Goal: Task Accomplishment & Management: Complete application form

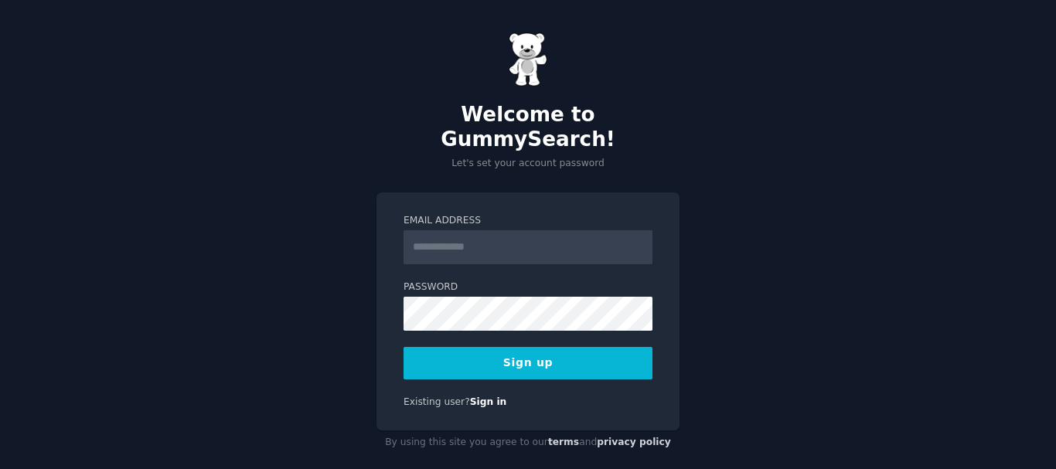
click at [442, 230] on input "Email Address" at bounding box center [528, 247] width 249 height 34
type input "**********"
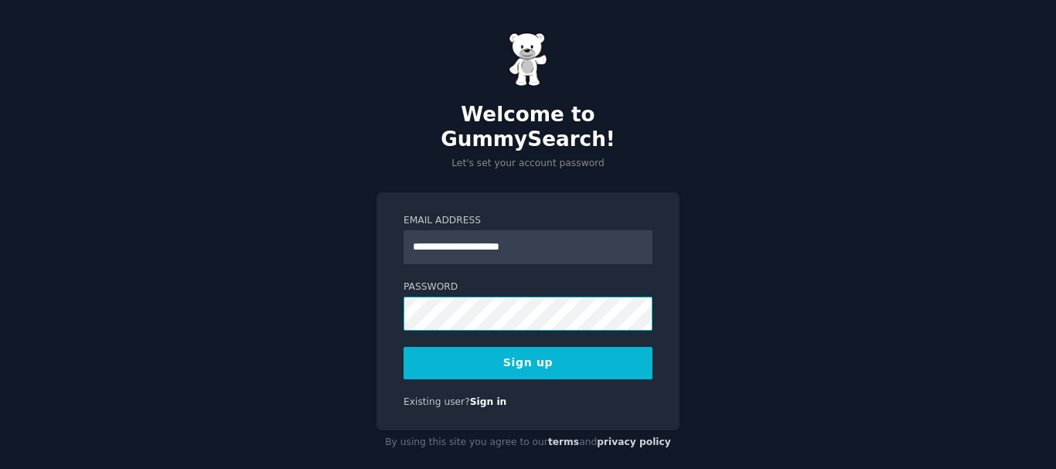
click at [404, 347] on button "Sign up" at bounding box center [528, 363] width 249 height 32
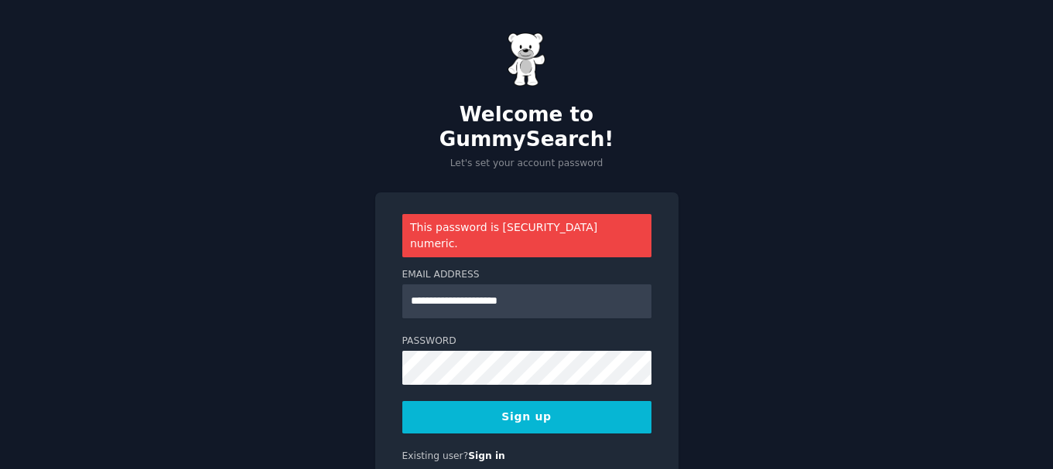
click at [531, 401] on button "Sign up" at bounding box center [526, 417] width 249 height 32
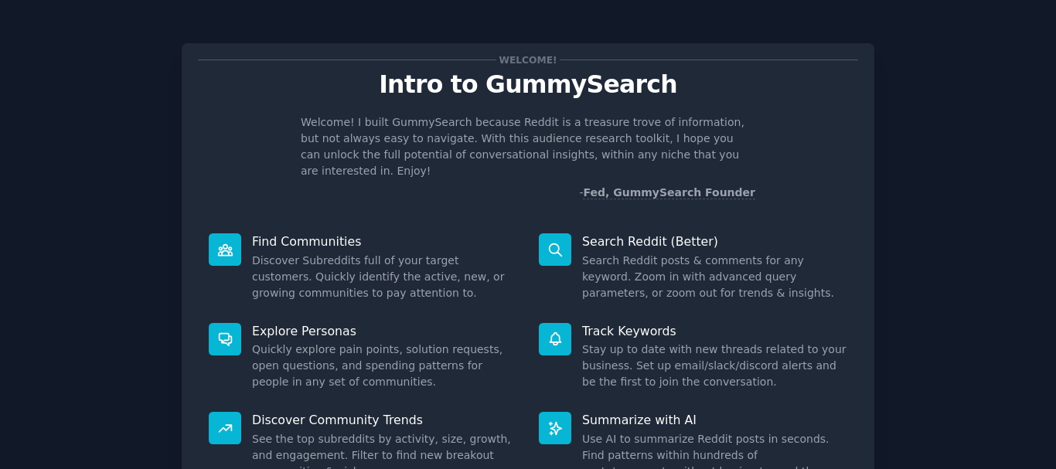
click at [769, 31] on div "Welcome! Intro to GummySearch Welcome! I built GummySearch because Reddit is a …" at bounding box center [528, 319] width 693 height 595
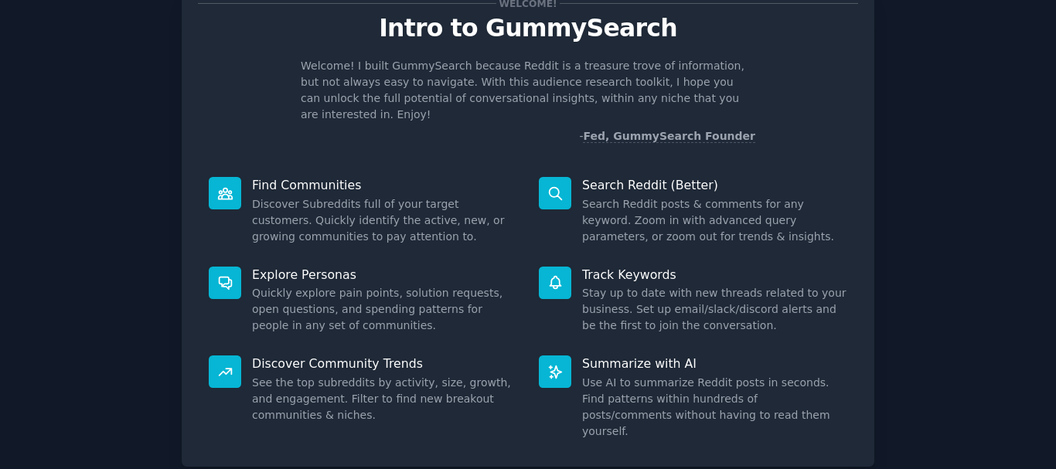
scroll to position [136, 0]
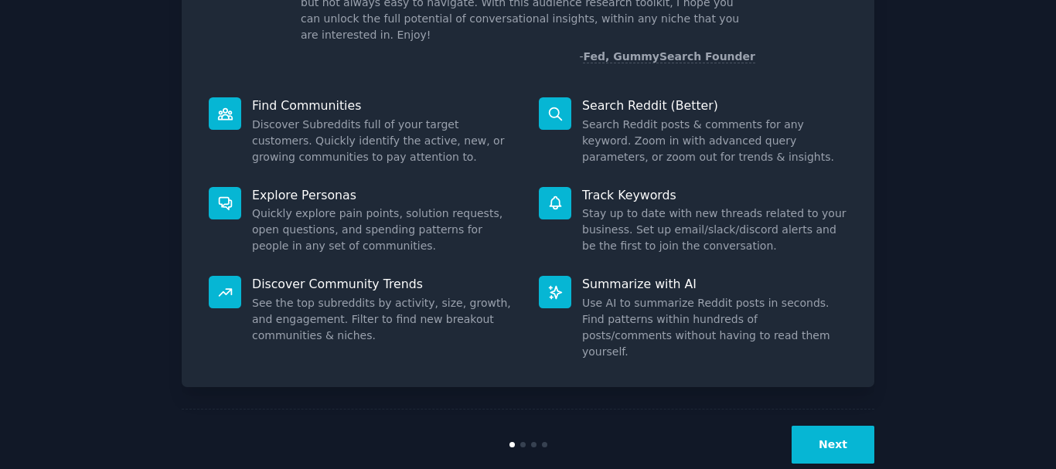
click at [845, 426] on button "Next" at bounding box center [833, 445] width 83 height 38
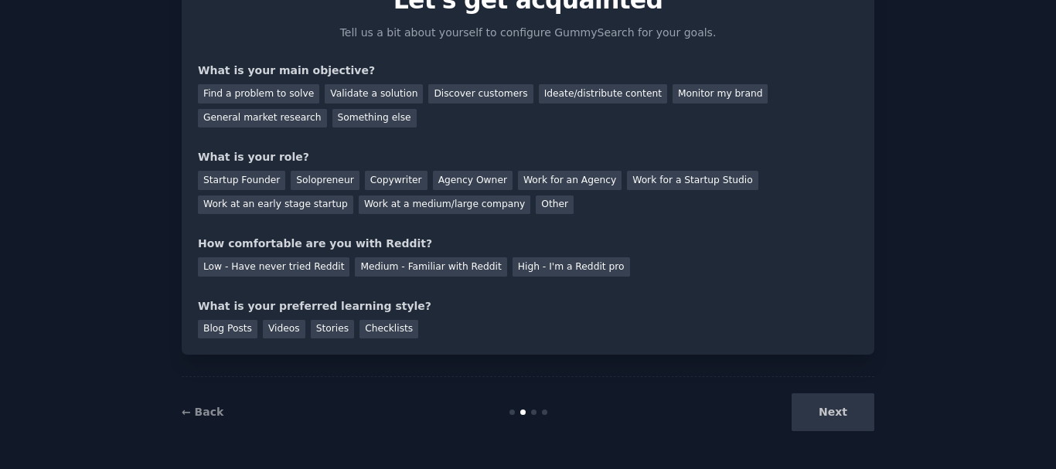
scroll to position [84, 0]
click at [845, 408] on div "Next" at bounding box center [758, 413] width 231 height 38
click at [828, 410] on div "Next" at bounding box center [758, 413] width 231 height 38
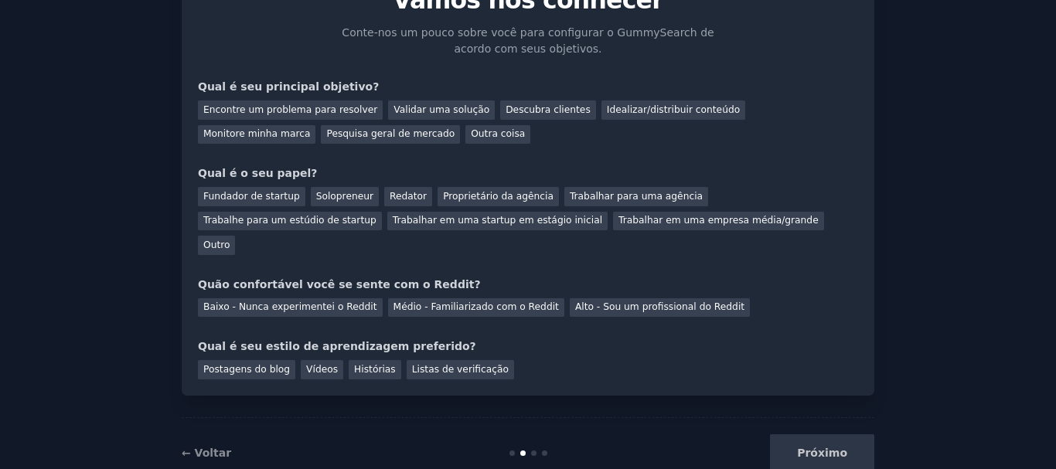
scroll to position [101, 0]
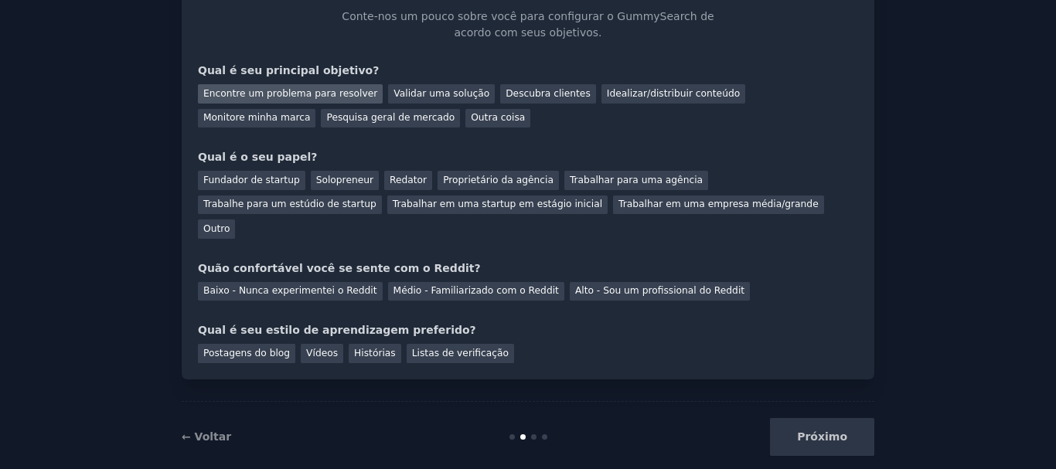
click at [323, 94] on font "Encontre um problema para resolver" at bounding box center [290, 93] width 174 height 11
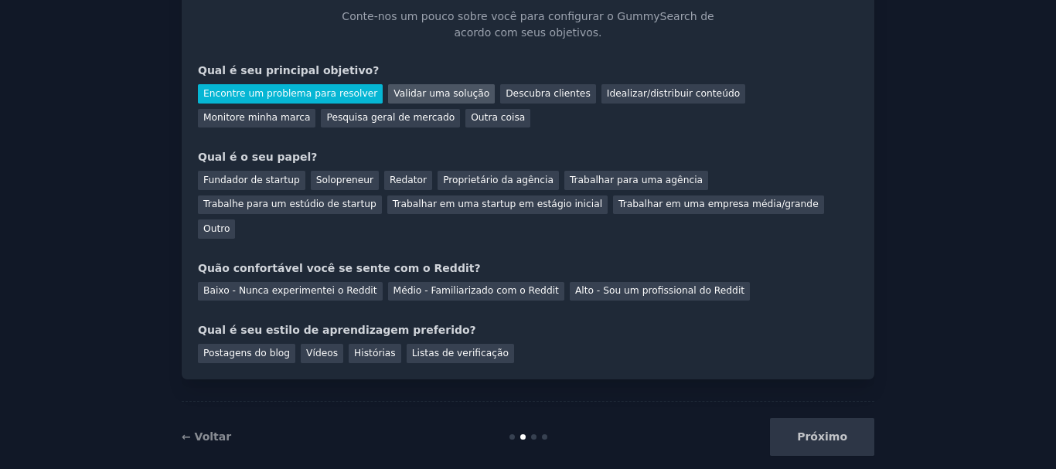
click at [403, 94] on font "Validar uma solução" at bounding box center [442, 93] width 96 height 11
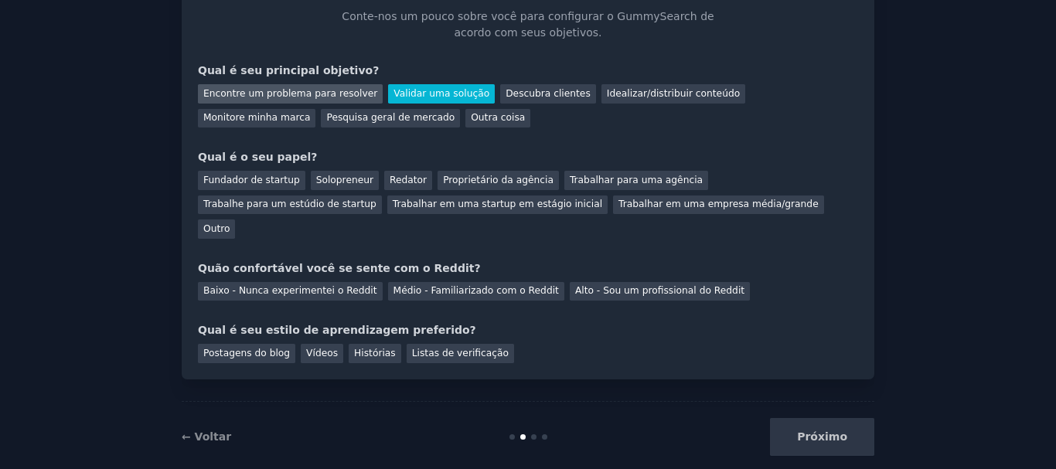
click at [302, 91] on font "Encontre um problema para resolver" at bounding box center [290, 93] width 174 height 11
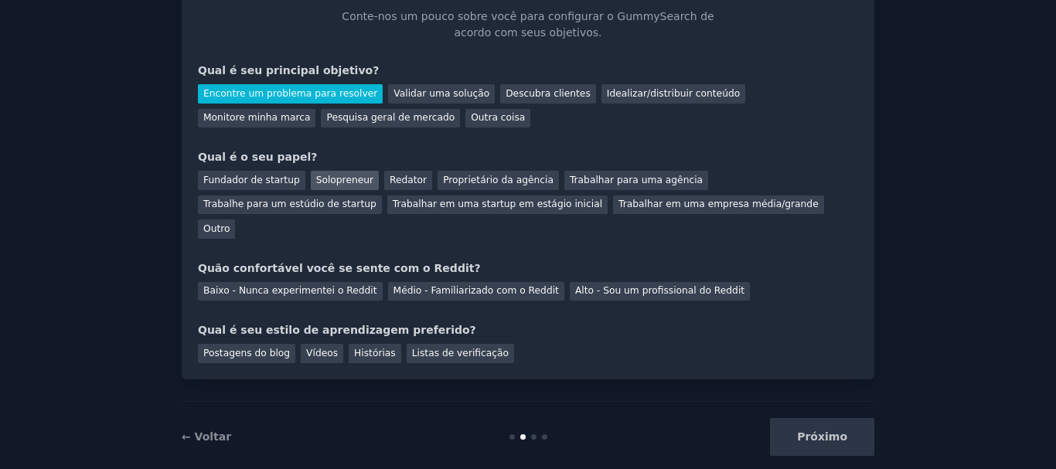
click at [340, 179] on font "Solopreneur" at bounding box center [344, 180] width 57 height 11
click at [301, 285] on font "Baixo - Nunca experimentei o Reddit" at bounding box center [290, 290] width 174 height 11
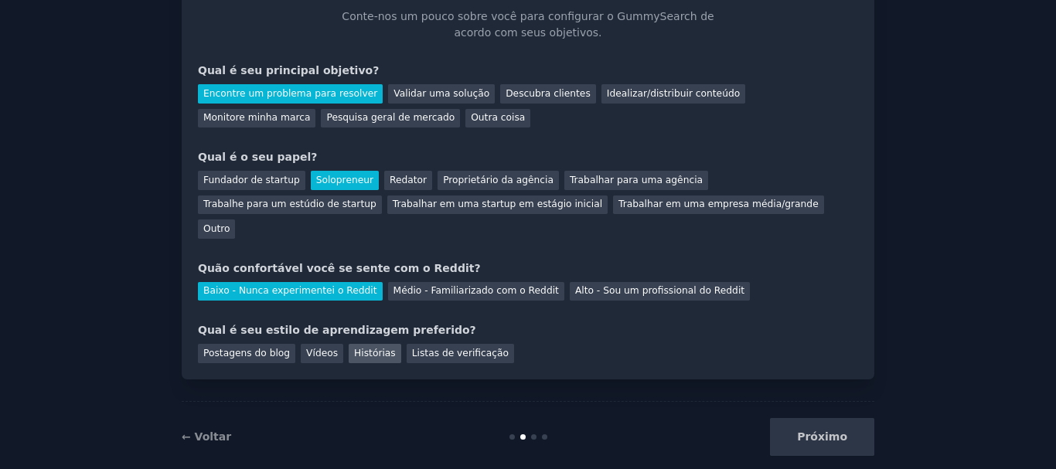
click at [358, 348] on font "Histórias" at bounding box center [375, 353] width 42 height 11
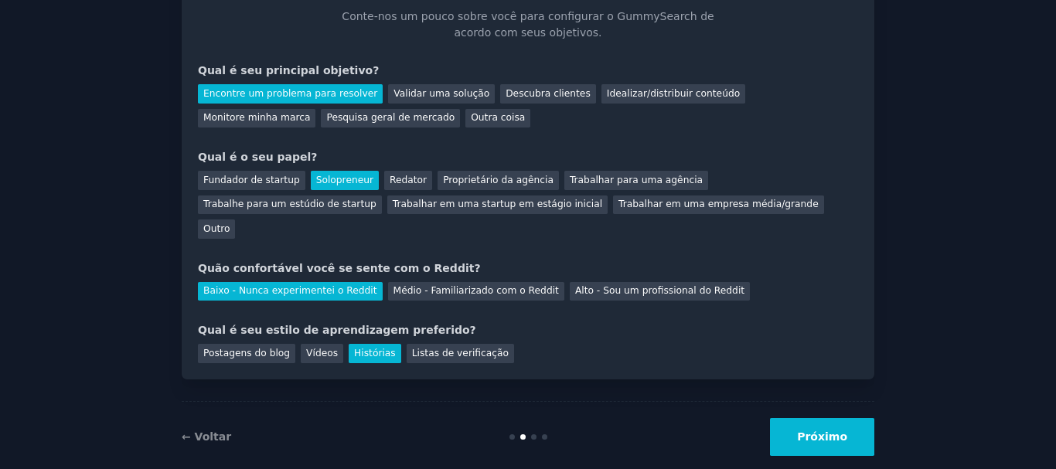
click at [829, 431] on font "Próximo" at bounding box center [822, 437] width 50 height 12
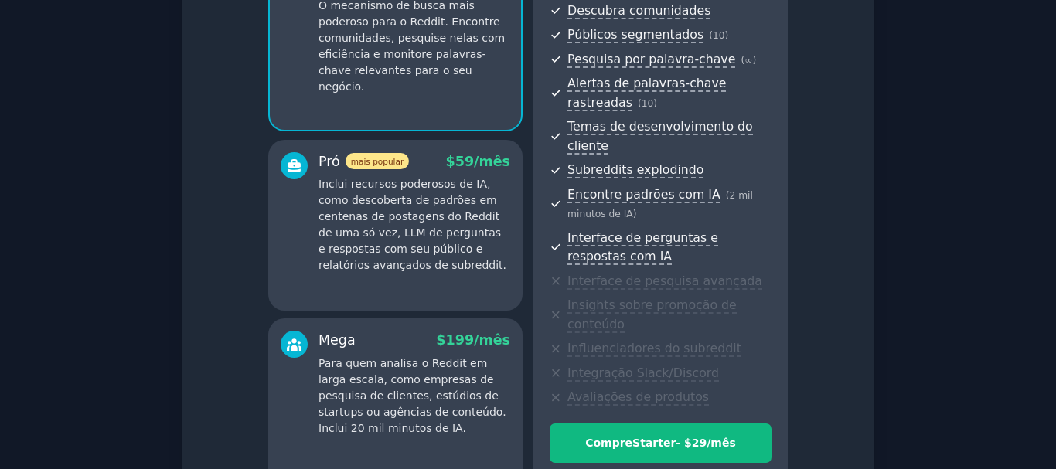
scroll to position [281, 0]
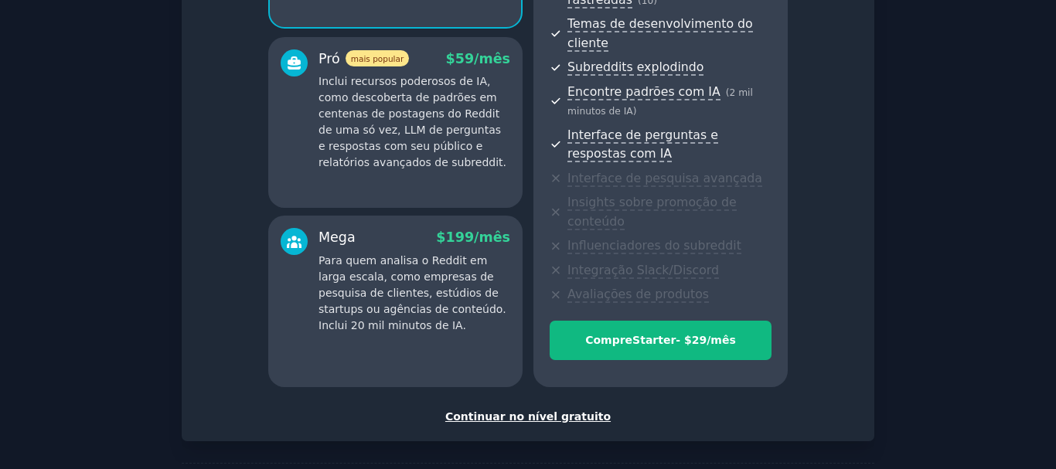
click at [543, 411] on font "Continuar no nível gratuito" at bounding box center [528, 417] width 166 height 12
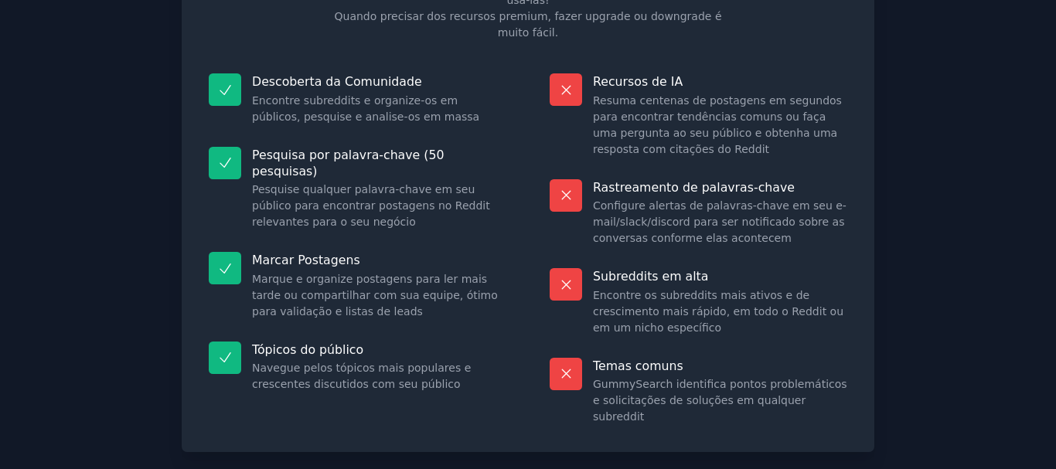
scroll to position [198, 0]
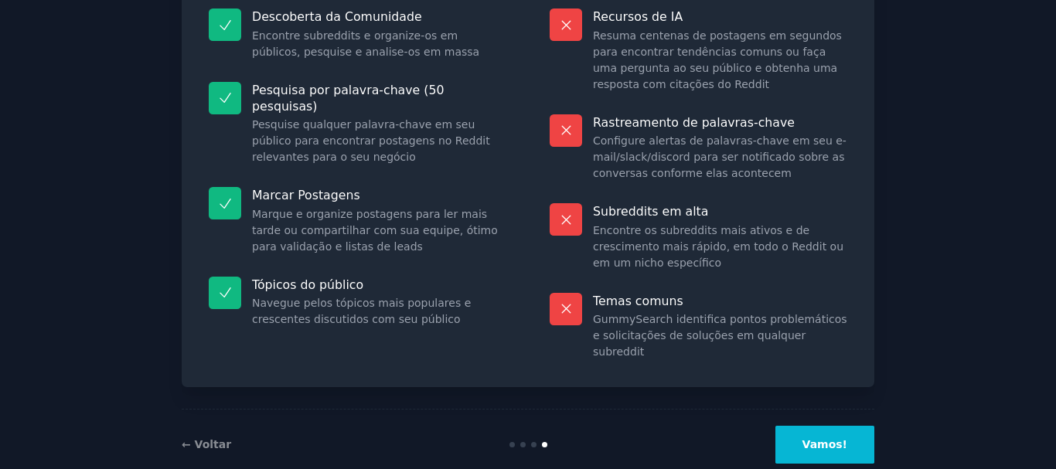
click at [820, 439] on font "Vamos!" at bounding box center [825, 445] width 45 height 12
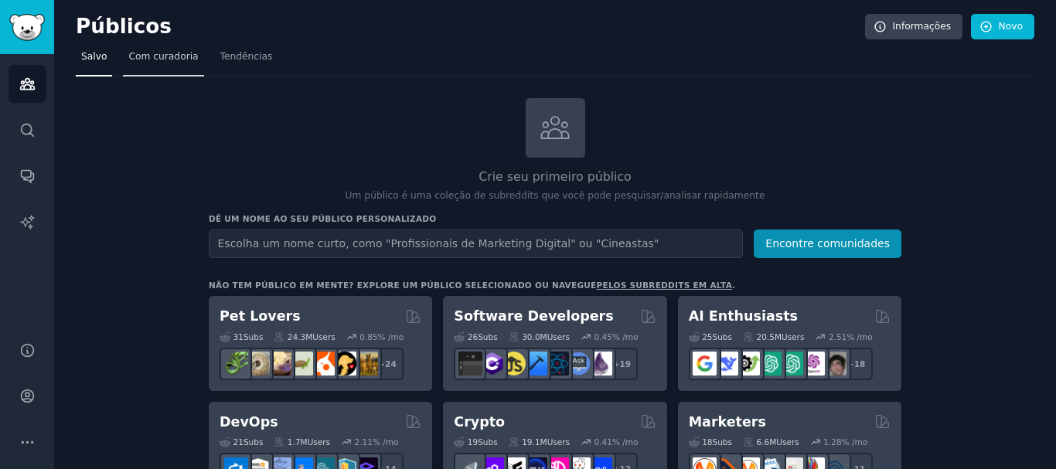
click at [179, 57] on font "Com curadoria" at bounding box center [163, 56] width 70 height 11
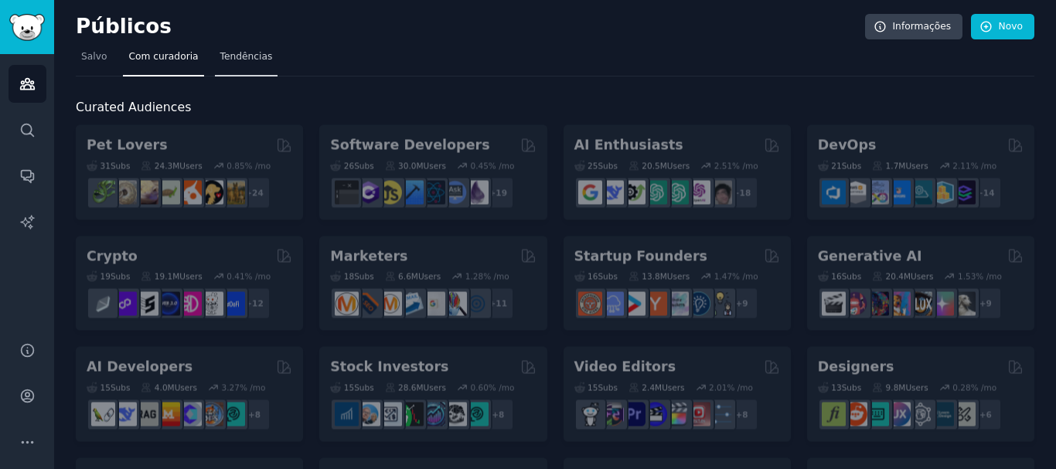
click at [226, 57] on font "Tendências" at bounding box center [246, 56] width 53 height 11
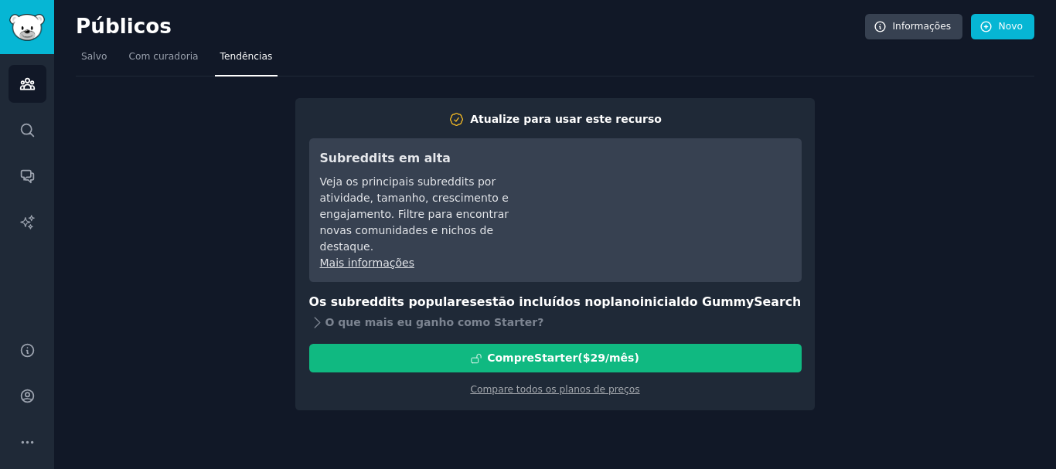
click at [224, 200] on div "Atualize para usar este recurso Subreddits em [GEOGRAPHIC_DATA] os principais s…" at bounding box center [555, 244] width 959 height 335
click at [90, 53] on font "Salvo" at bounding box center [94, 56] width 26 height 11
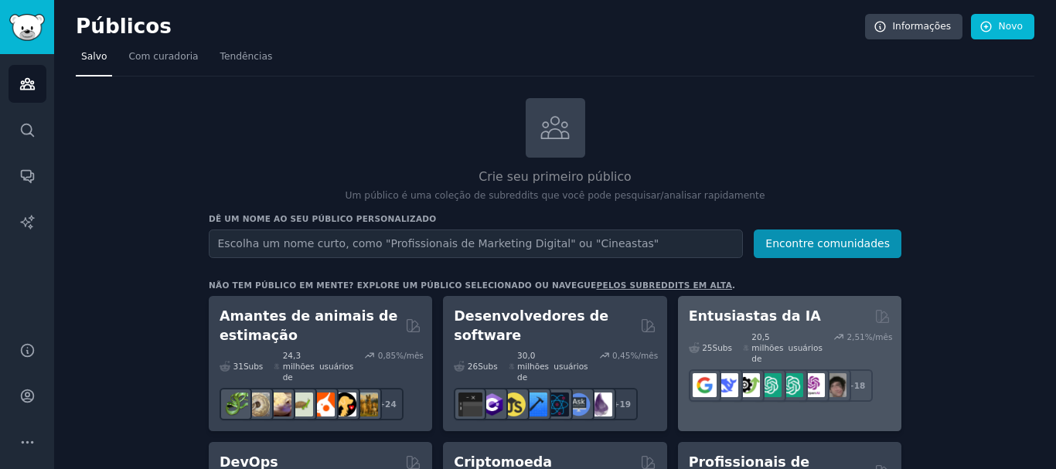
click at [818, 304] on div "Entusiastas da IA 25 Subs ​ 20,5 milhões de usuários 2,51 %/mês r/Inteligência …" at bounding box center [790, 363] width 224 height 135
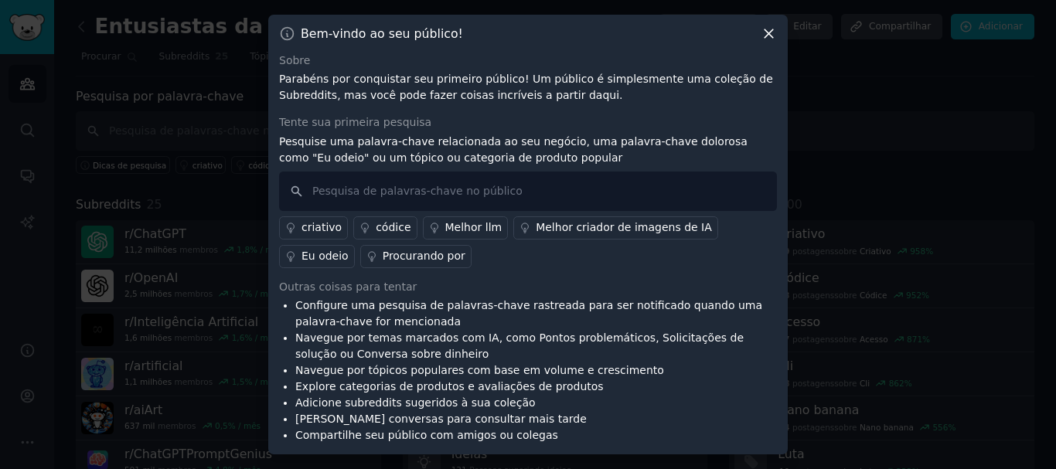
click at [770, 46] on div "Bem-vindo ao seu público! Sobre Parabéns por conquistar seu primeiro público! U…" at bounding box center [528, 235] width 520 height 441
click at [767, 36] on icon at bounding box center [769, 33] width 9 height 9
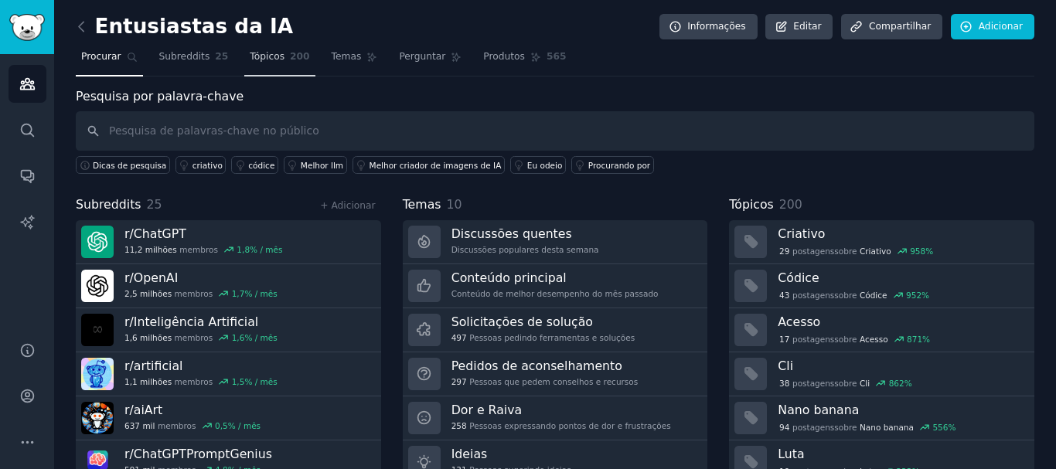
click at [275, 56] on link "Tópicos 200" at bounding box center [279, 61] width 70 height 32
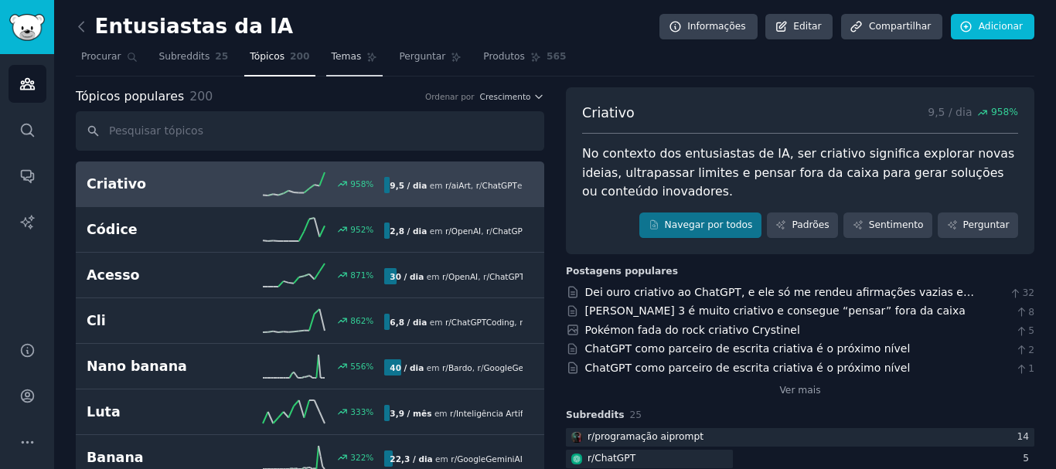
click at [332, 56] on font "Temas" at bounding box center [347, 56] width 30 height 11
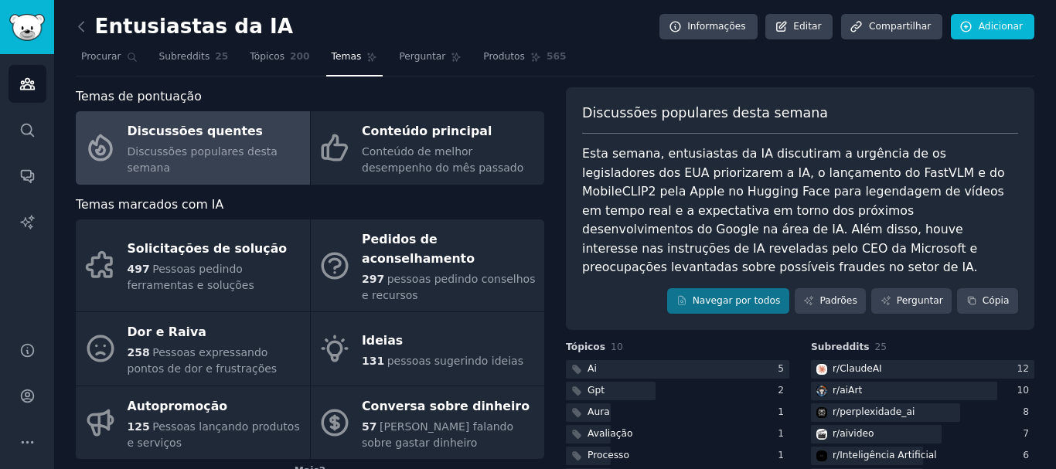
click at [233, 138] on font "Discussões quentes" at bounding box center [195, 131] width 135 height 15
click at [127, 56] on icon at bounding box center [132, 57] width 11 height 11
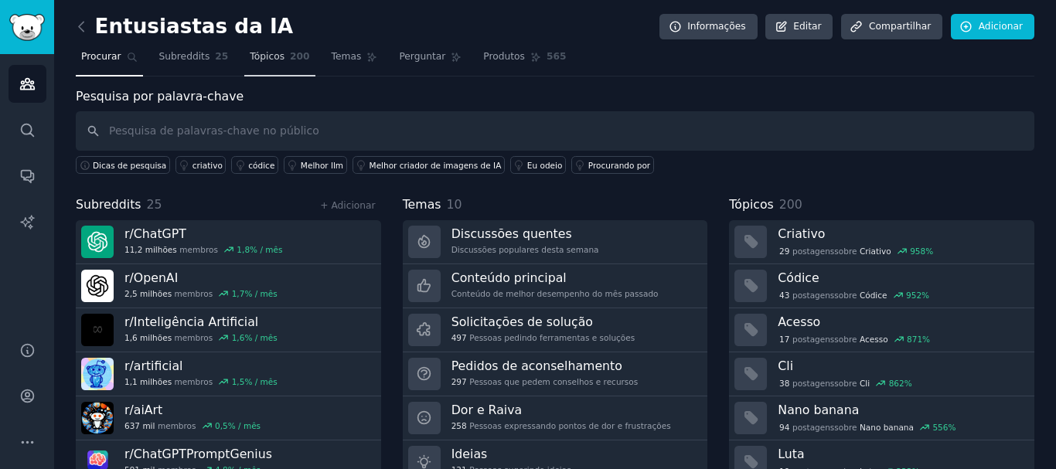
click at [290, 52] on font "200" at bounding box center [300, 56] width 20 height 11
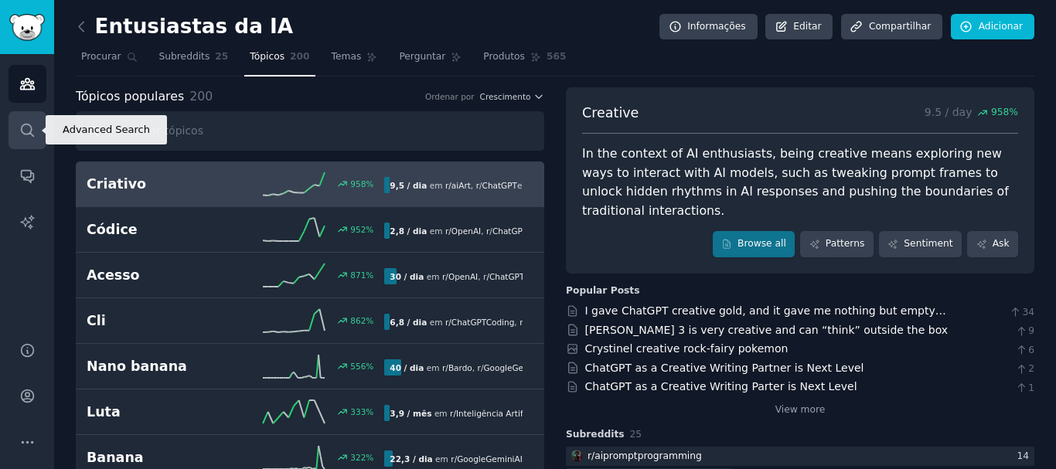
click at [22, 135] on icon "Barra lateral" at bounding box center [27, 130] width 16 height 16
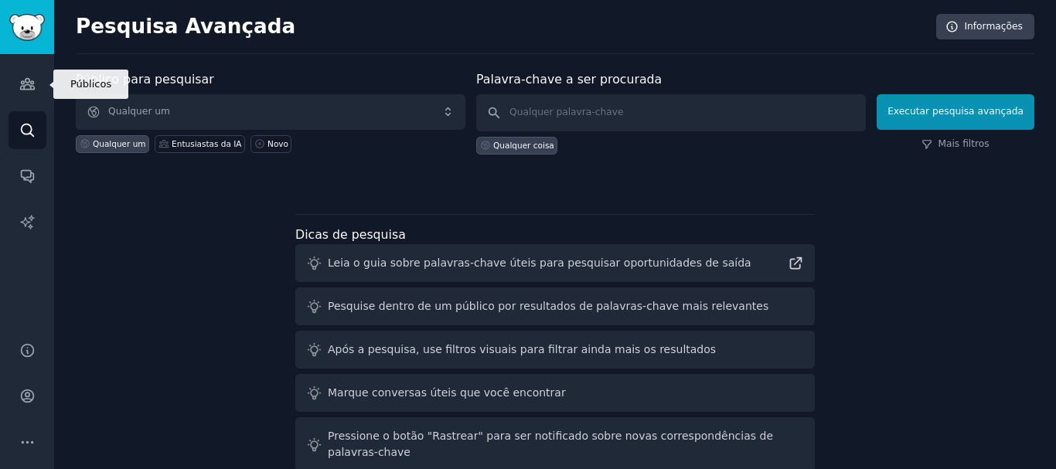
click at [25, 94] on link "Públicos" at bounding box center [28, 84] width 38 height 38
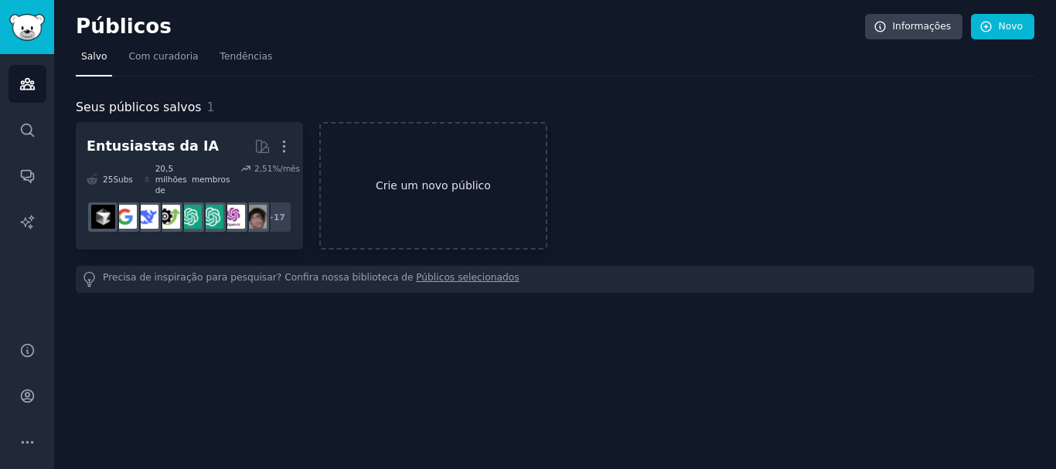
click at [415, 183] on font "Crie um novo público" at bounding box center [433, 185] width 115 height 12
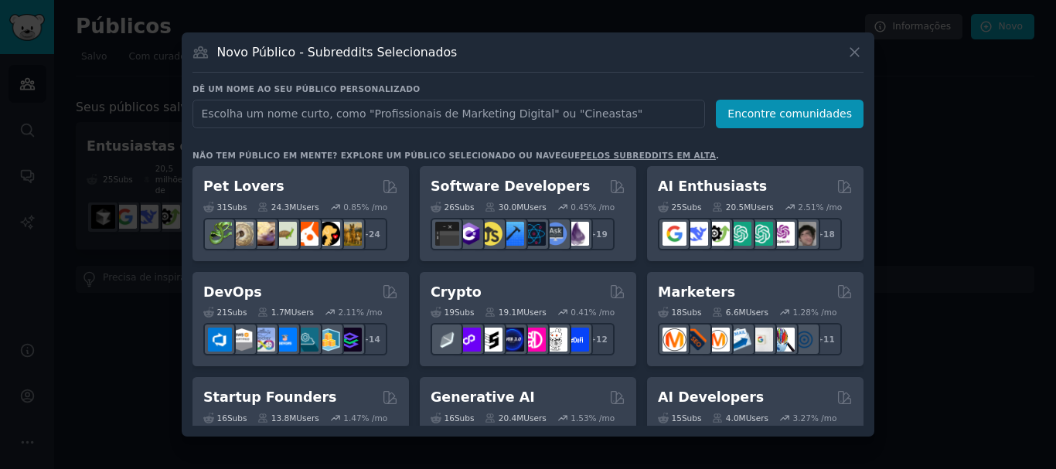
click at [675, 145] on div "Dê um nome ao seu público personalizado Nome do público Encontre comunidades Nã…" at bounding box center [528, 255] width 671 height 343
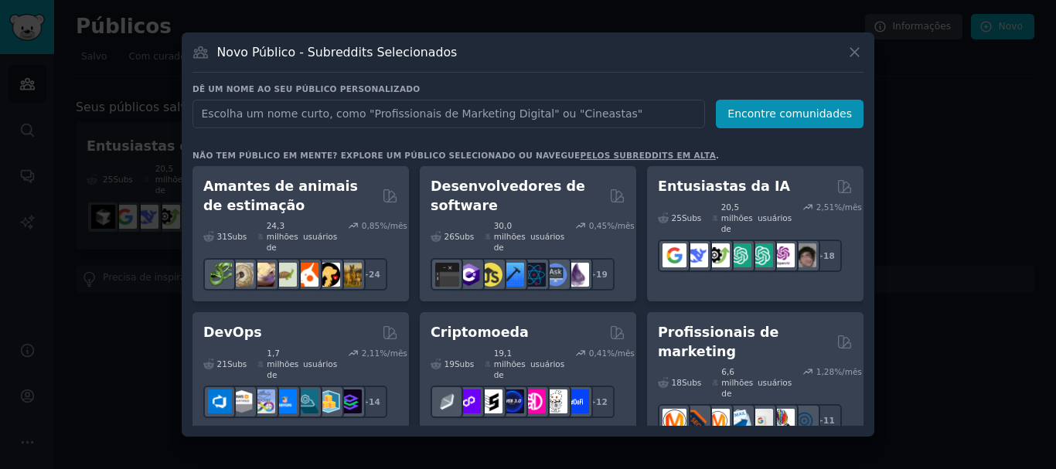
click at [869, 202] on div "Novo Público - Subreddits Selecionados Dê um nome ao seu público personalizado …" at bounding box center [528, 234] width 693 height 404
click at [859, 138] on div "Dê um nome ao seu público personalizado Nome do público Encontre comunidades Nã…" at bounding box center [528, 255] width 671 height 343
click at [852, 56] on icon at bounding box center [855, 52] width 9 height 9
